Goal: Browse casually: Explore the website without a specific task or goal

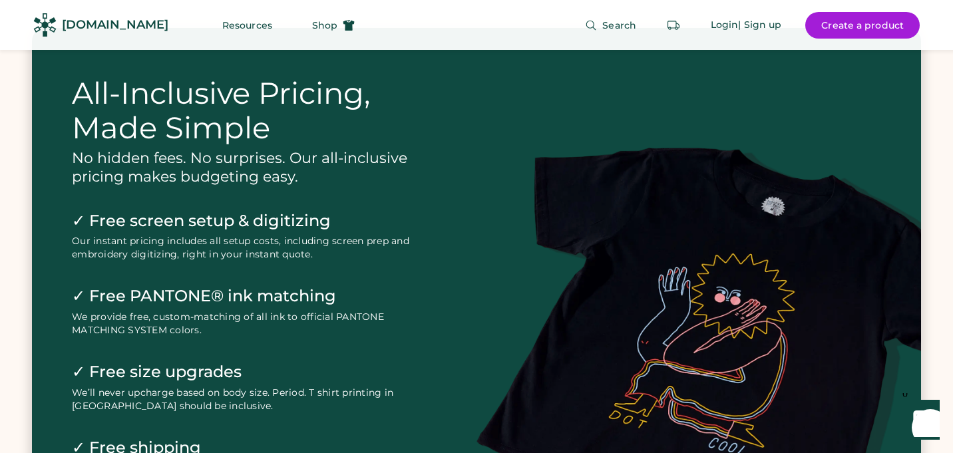
scroll to position [2760, 0]
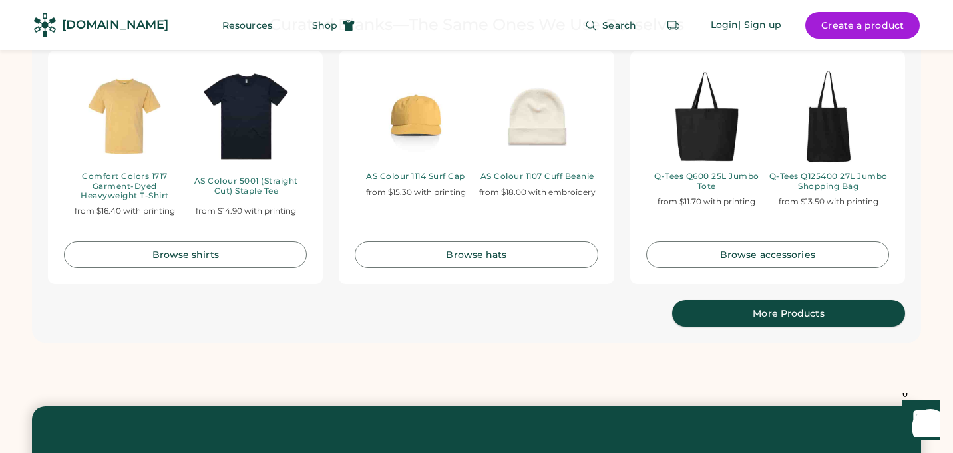
click at [733, 309] on div "More Products" at bounding box center [788, 313] width 201 height 9
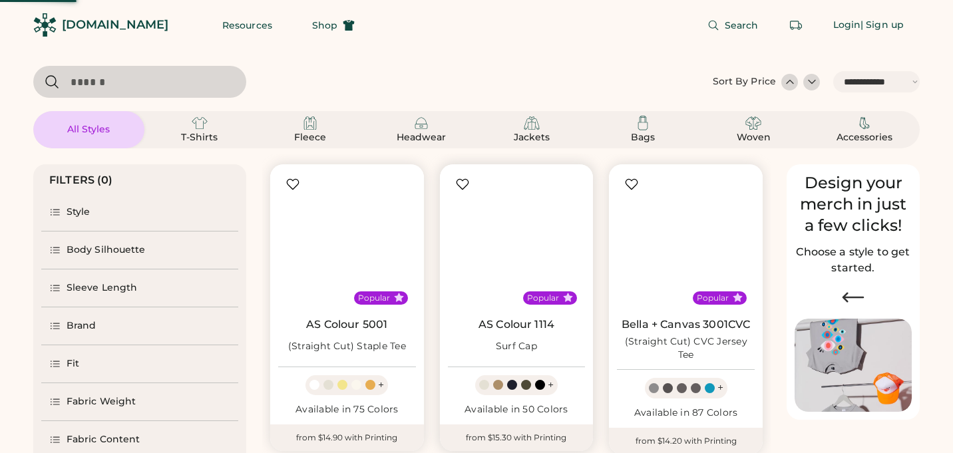
select select "*****"
select select "*"
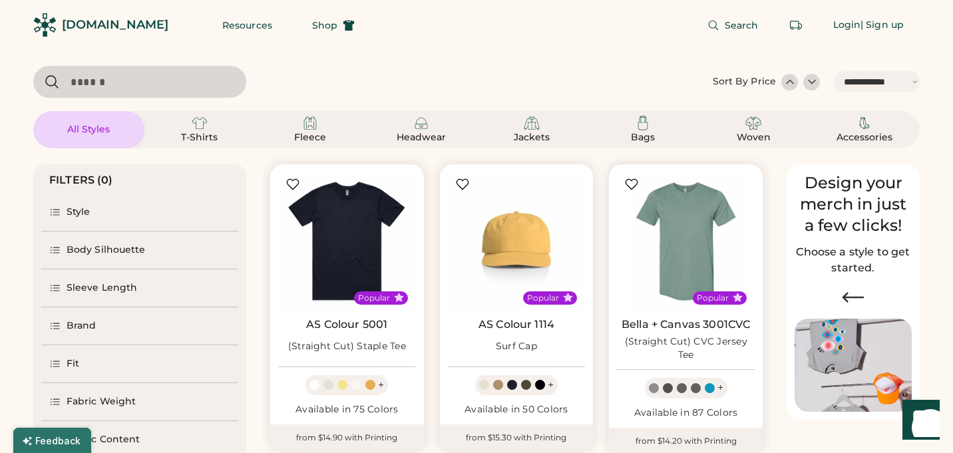
scroll to position [126, 0]
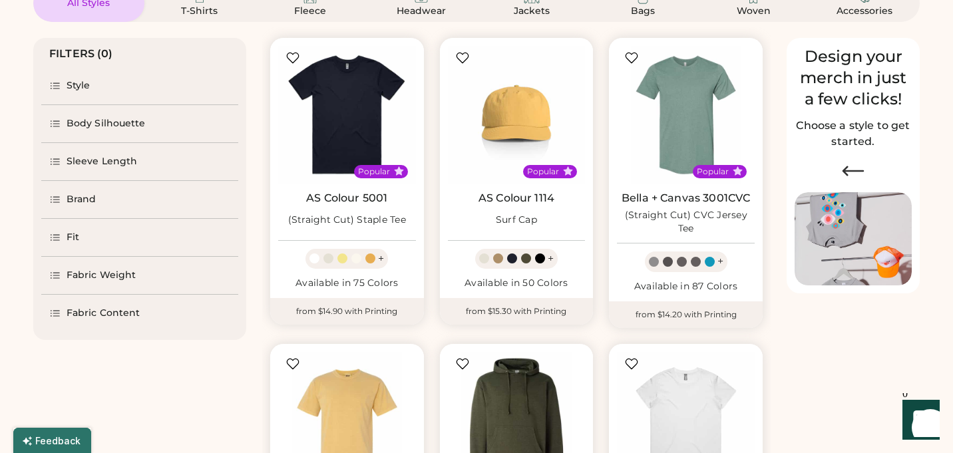
select select "*****"
select select "*"
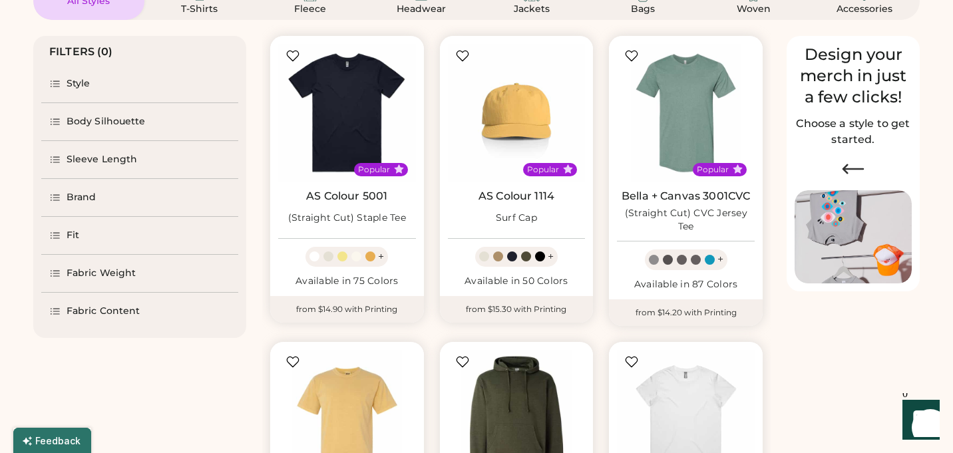
scroll to position [65, 0]
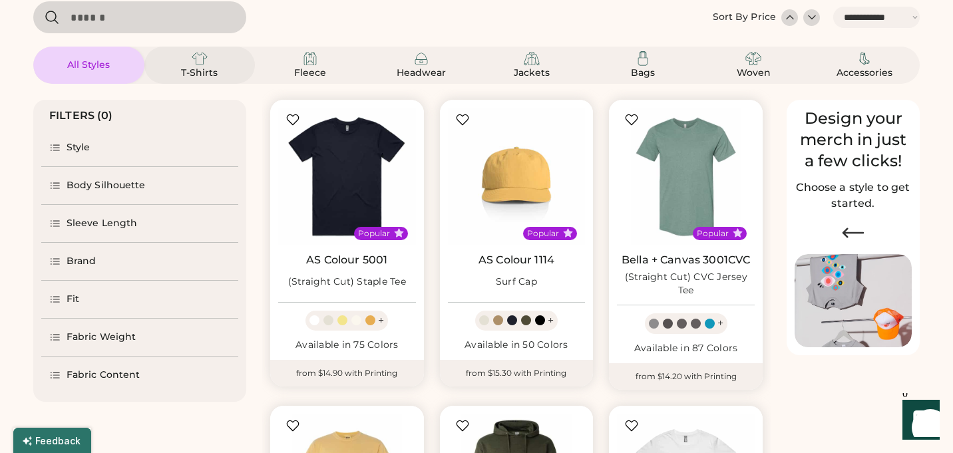
click at [200, 70] on div "T-Shirts" at bounding box center [200, 73] width 60 height 13
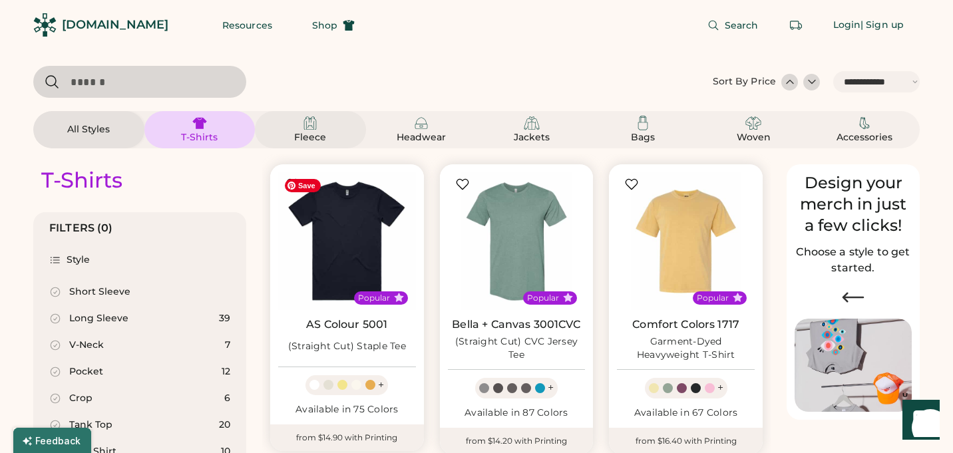
click at [305, 134] on div "Fleece" at bounding box center [310, 137] width 60 height 13
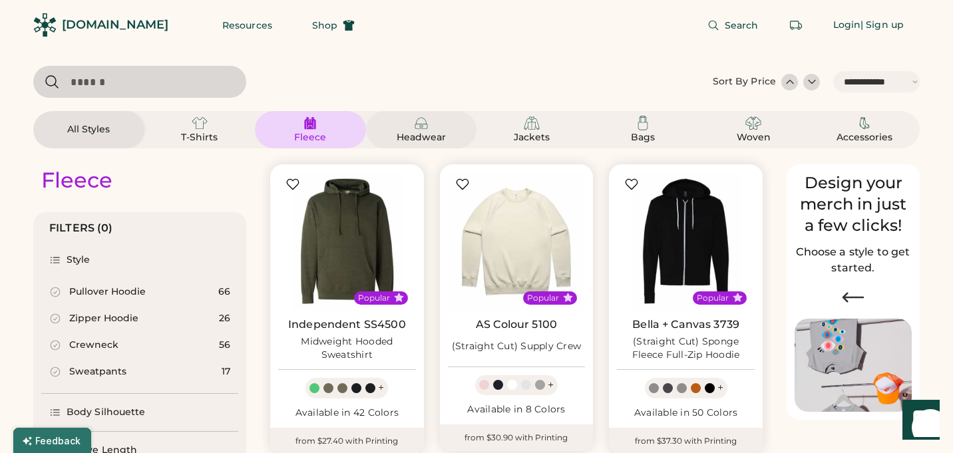
click at [426, 132] on div "Headwear" at bounding box center [421, 137] width 60 height 13
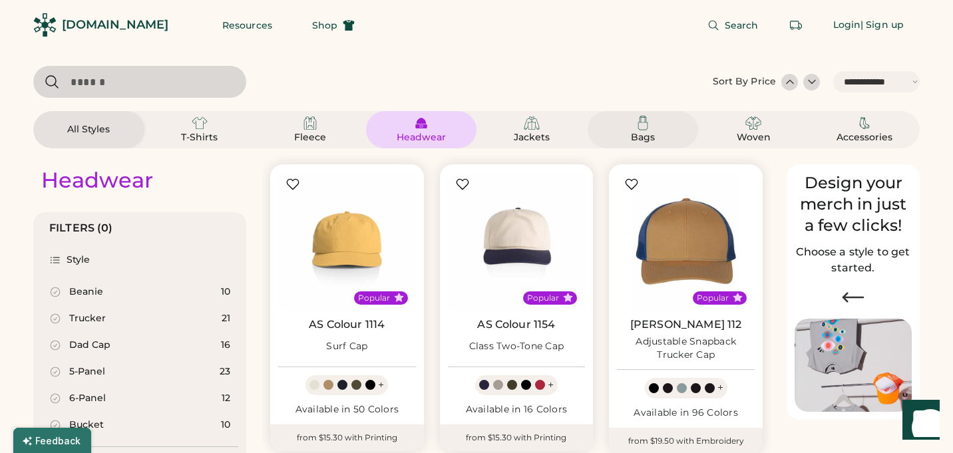
click at [642, 130] on img at bounding box center [643, 123] width 16 height 16
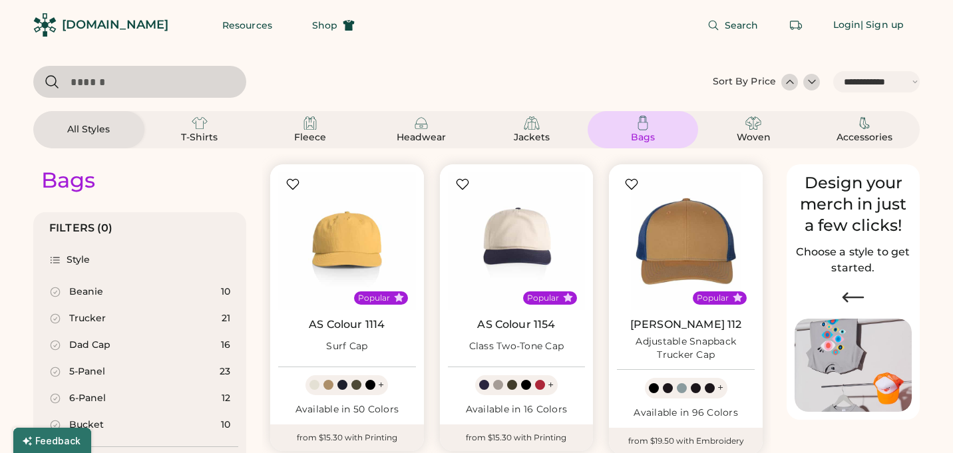
select select "*"
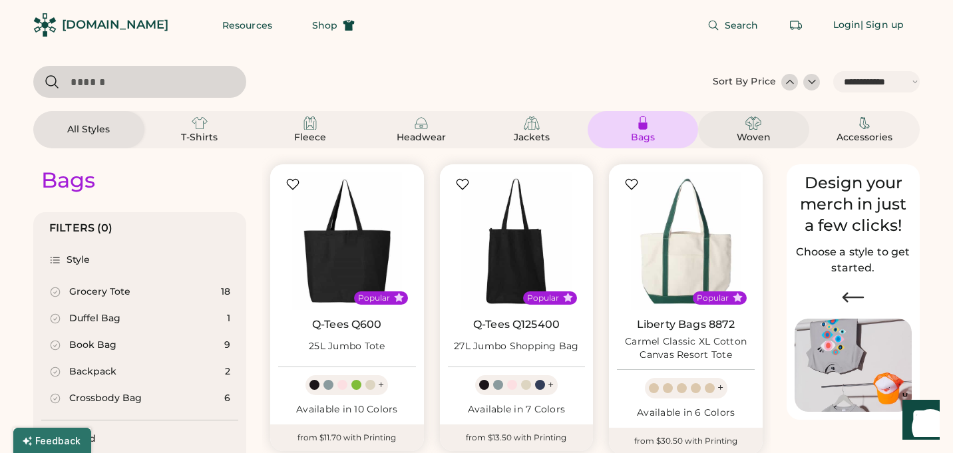
click at [747, 122] on img at bounding box center [753, 123] width 16 height 16
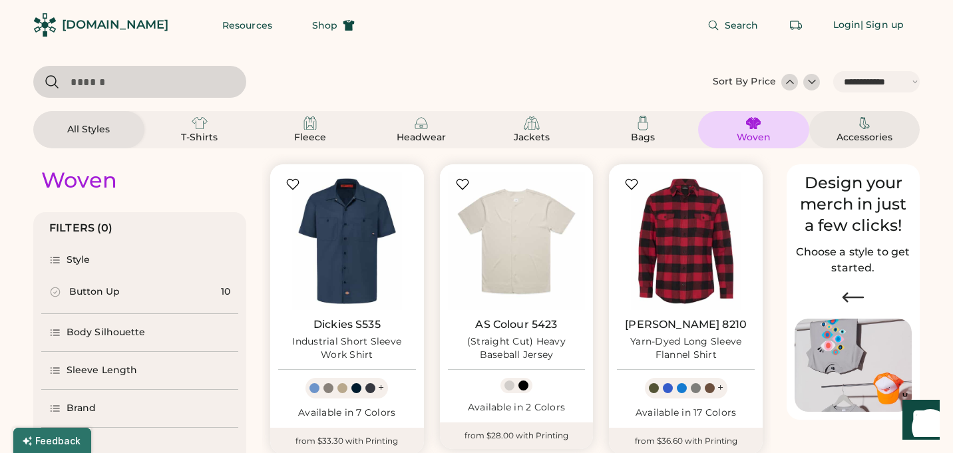
click at [871, 130] on img at bounding box center [865, 123] width 16 height 16
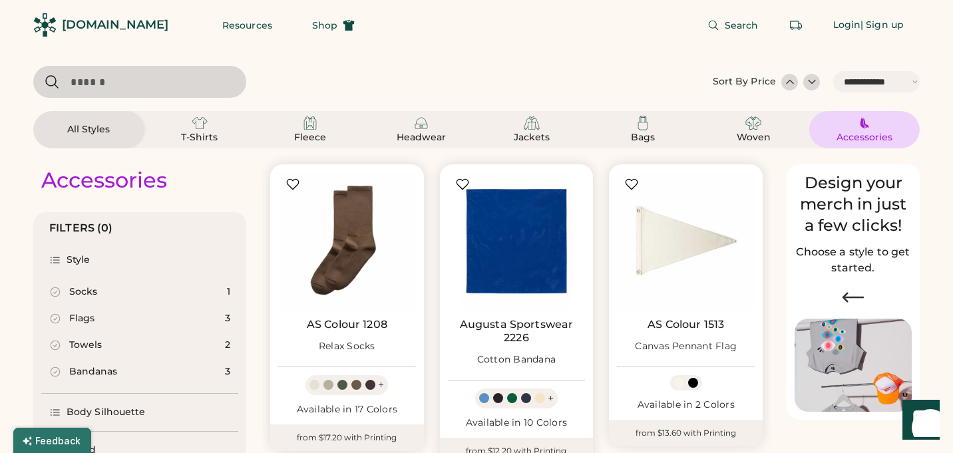
click at [47, 24] on img at bounding box center [44, 24] width 23 height 23
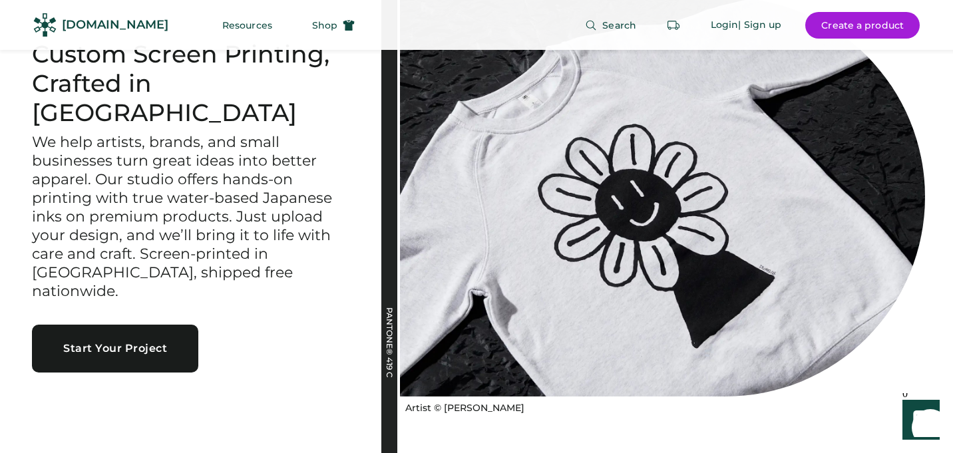
scroll to position [43, 0]
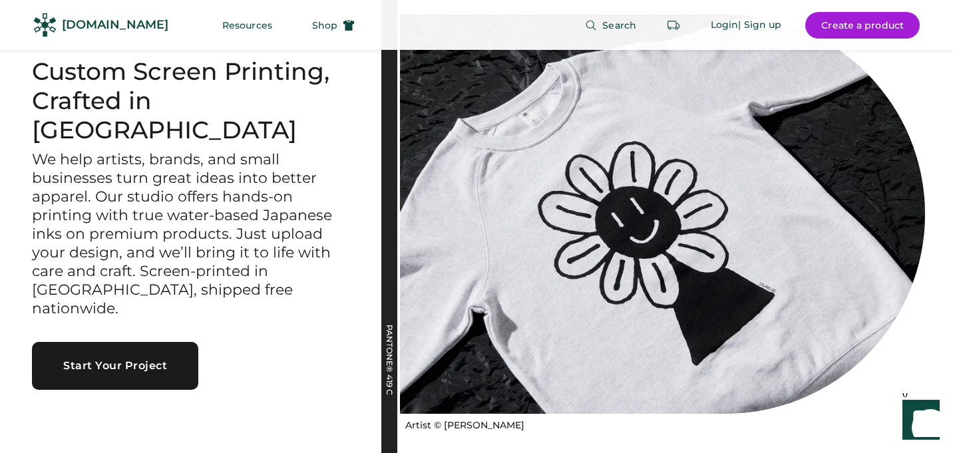
click at [845, 421] on div "Artist © [PERSON_NAME]" at bounding box center [676, 223] width 553 height 532
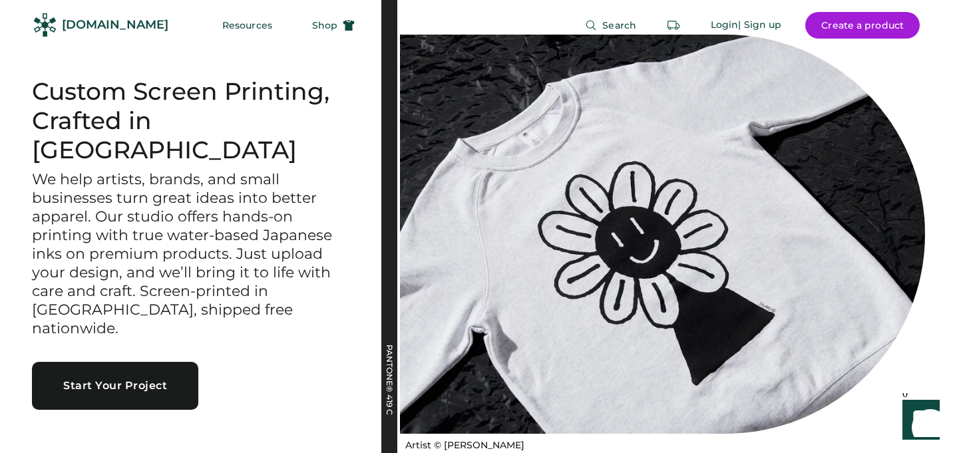
scroll to position [0, 0]
